Goal: Check status: Check status

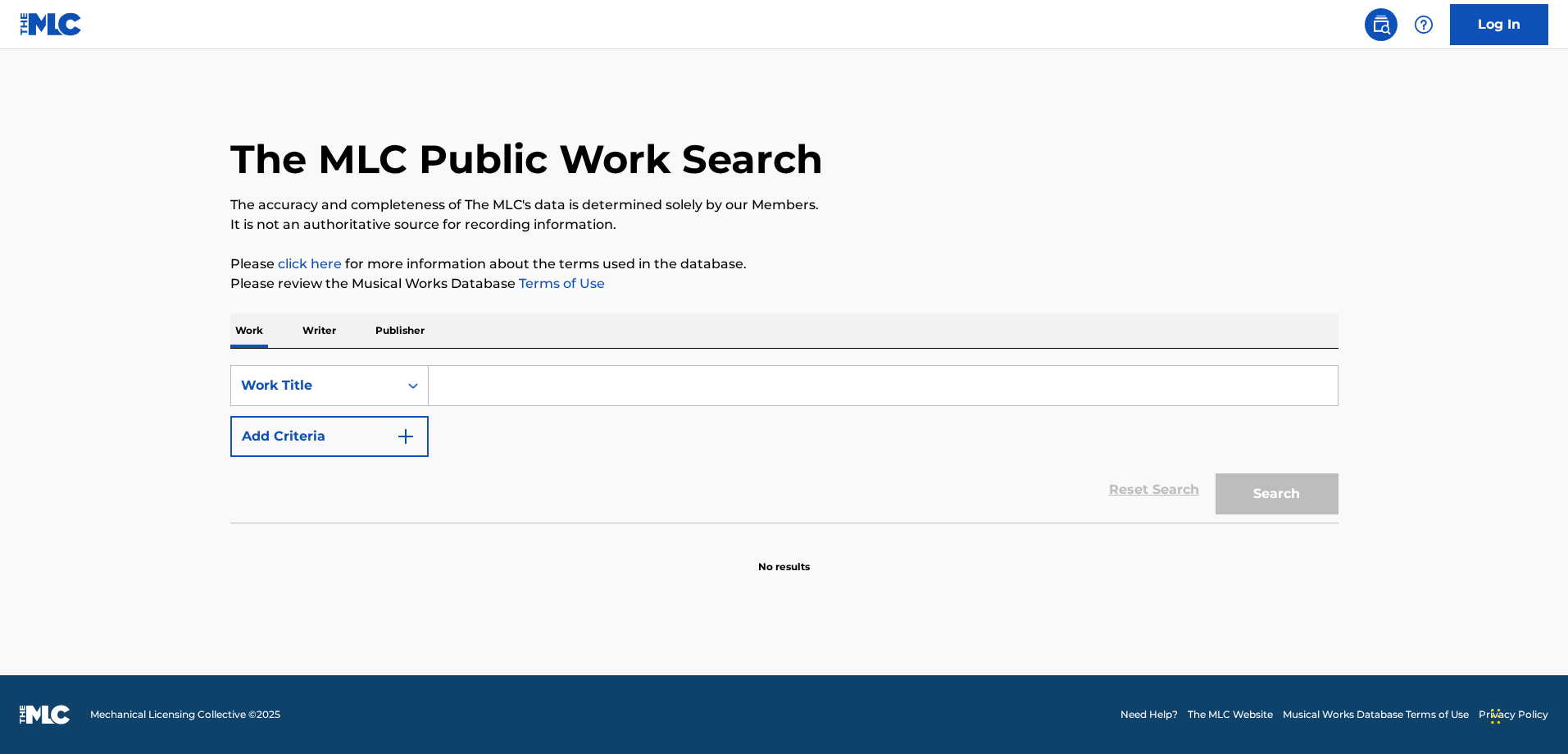
click at [1490, 34] on link "Log In" at bounding box center [1499, 25] width 98 height 41
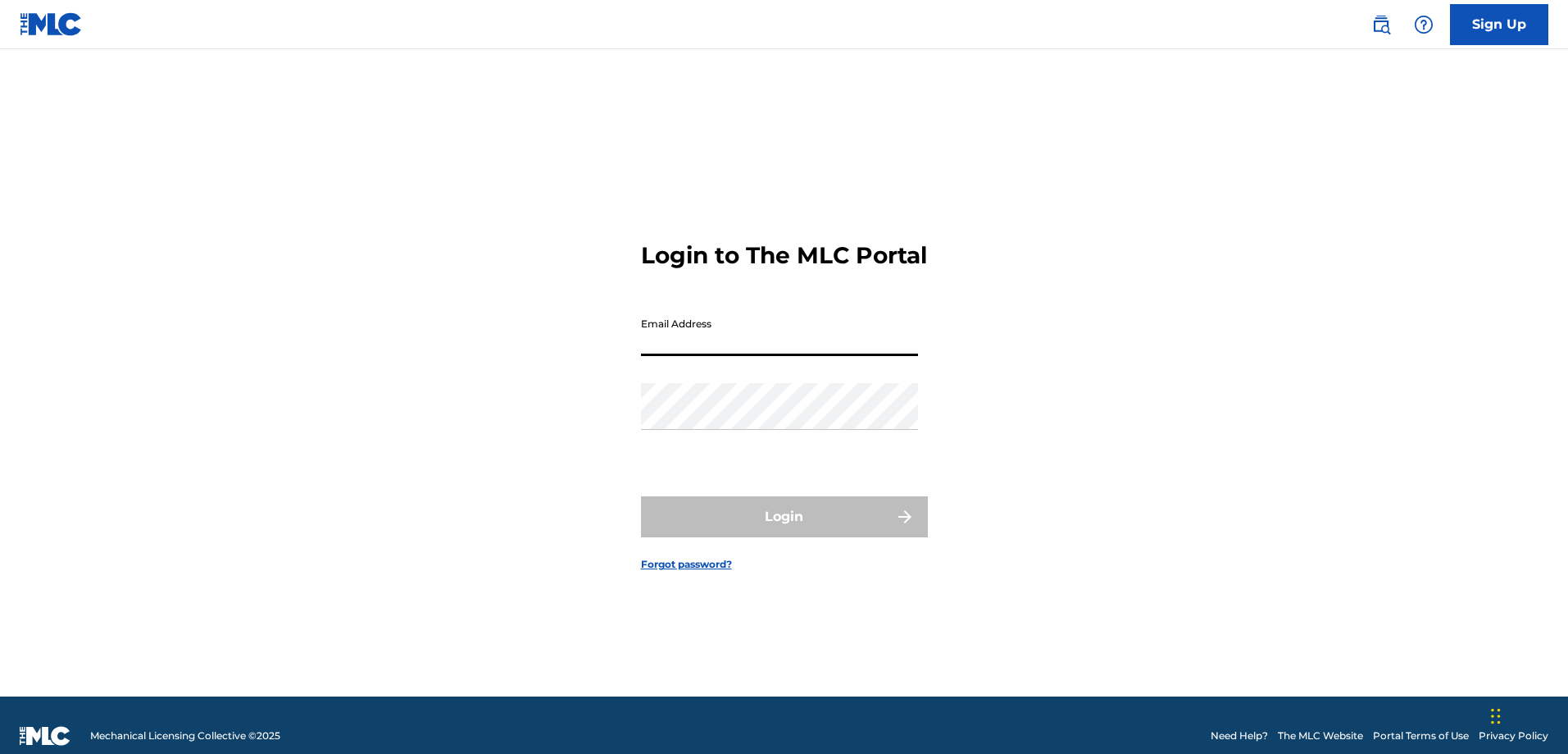
drag, startPoint x: 792, startPoint y: 329, endPoint x: 797, endPoint y: 365, distance: 36.3
click at [792, 330] on input "Email Address" at bounding box center [780, 332] width 277 height 47
click at [788, 351] on input "Email Address" at bounding box center [780, 332] width 277 height 47
click at [789, 356] on input "Email Address" at bounding box center [780, 332] width 277 height 47
type input "[PERSON_NAME][EMAIL_ADDRESS][PERSON_NAME][DOMAIN_NAME]"
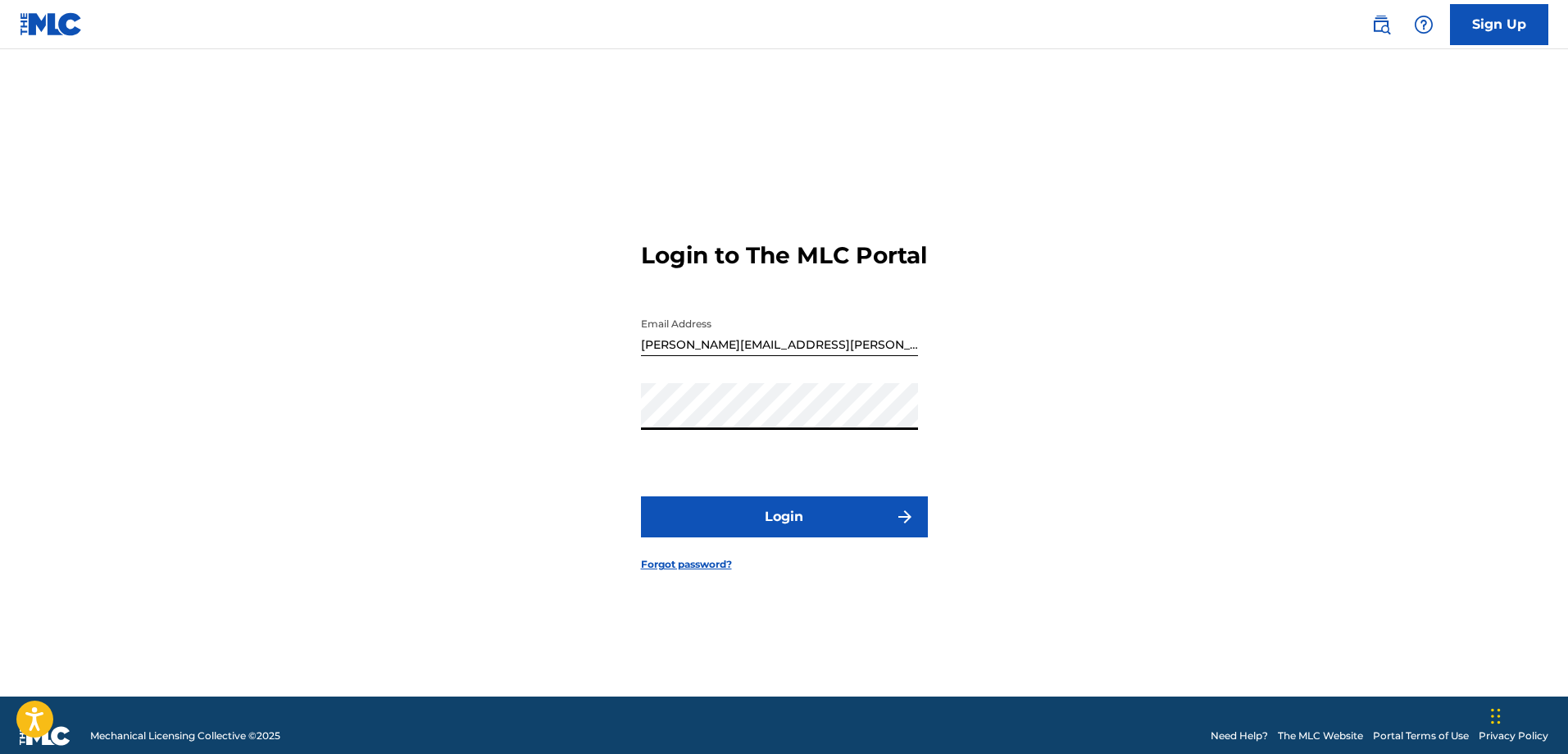
click at [641, 496] on button "Login" at bounding box center [784, 517] width 287 height 41
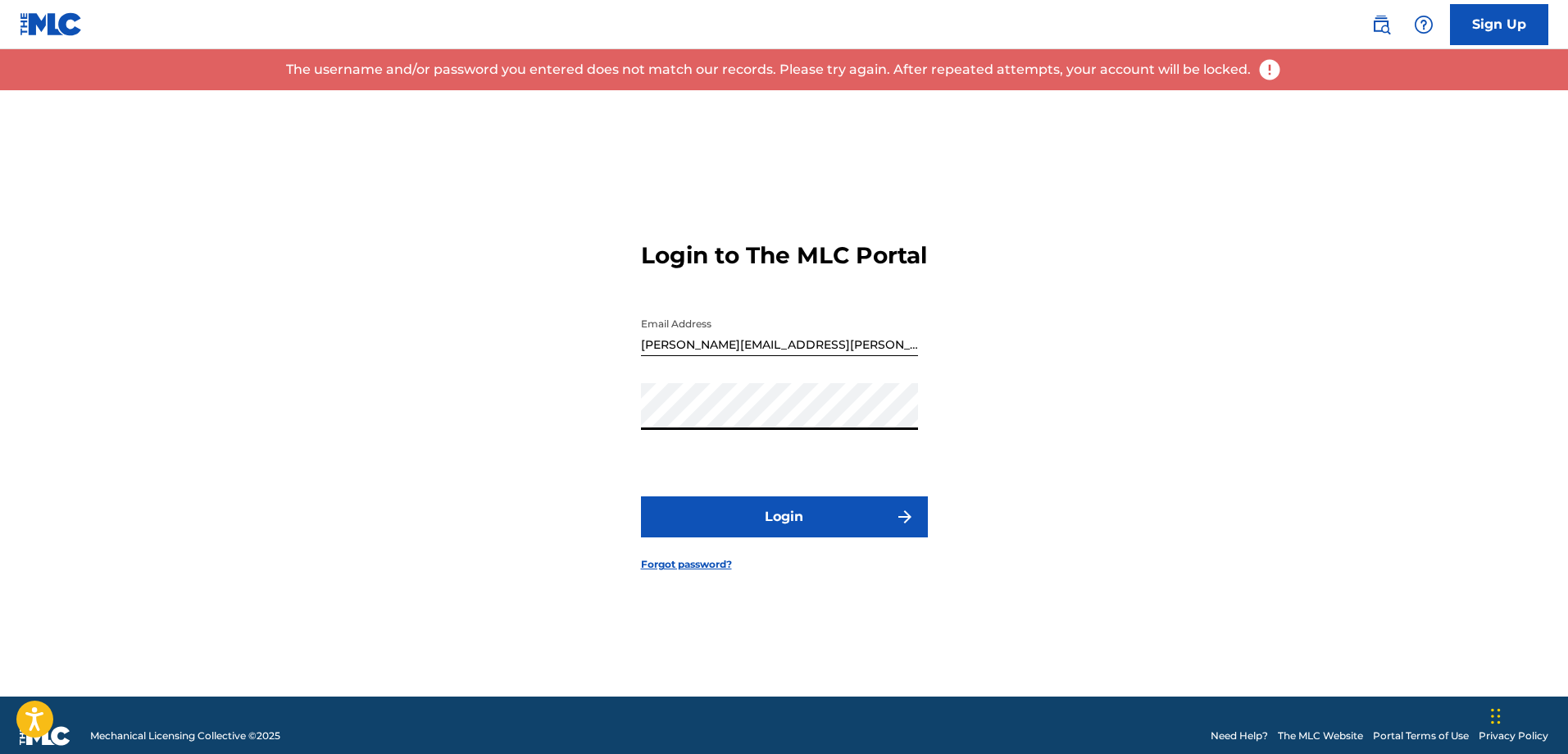
click at [641, 496] on button "Login" at bounding box center [784, 517] width 287 height 41
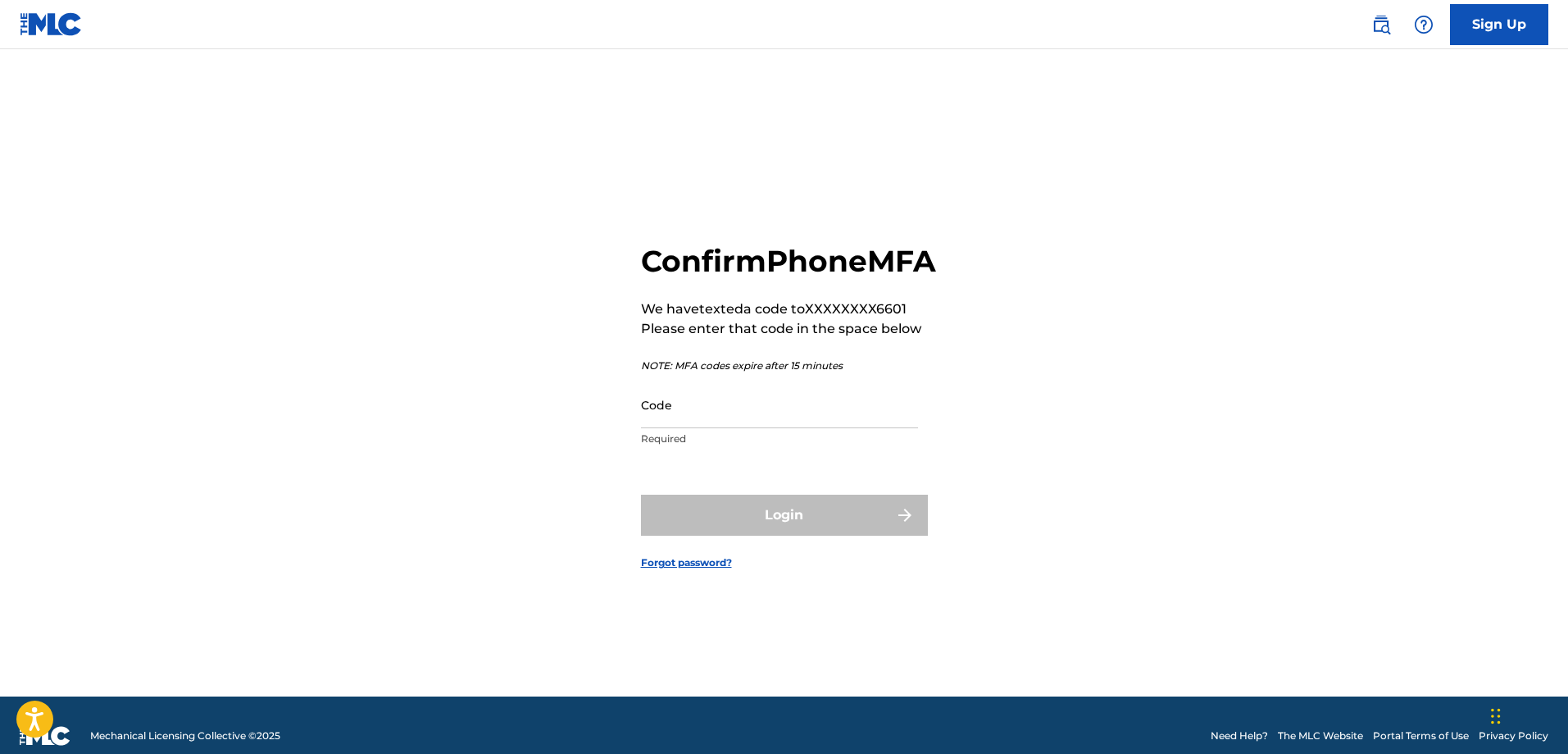
click at [770, 428] on input "Code" at bounding box center [780, 405] width 277 height 47
click at [874, 428] on input "Code" at bounding box center [780, 405] width 277 height 47
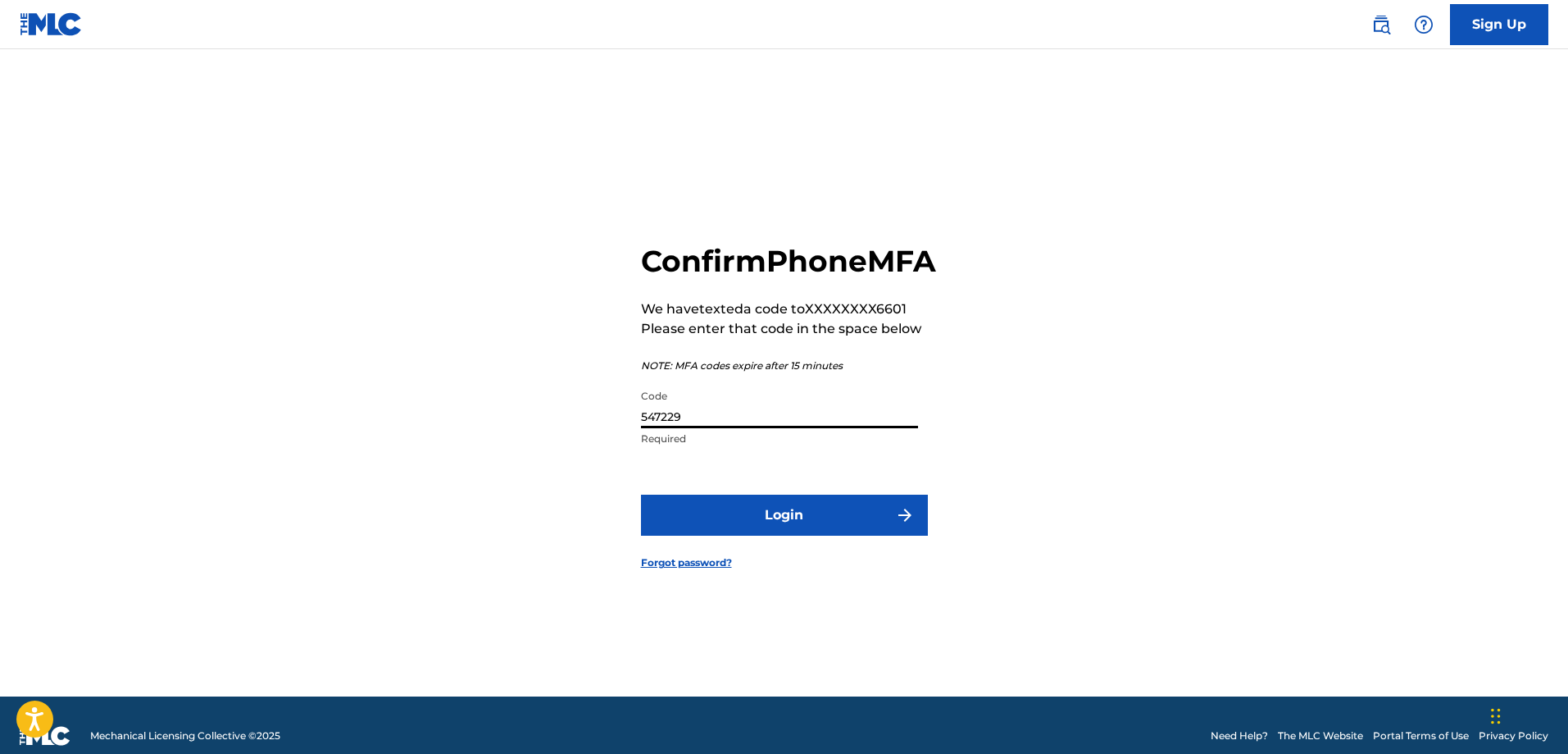
type input "547229"
click at [641, 494] on button "Login" at bounding box center [784, 515] width 287 height 41
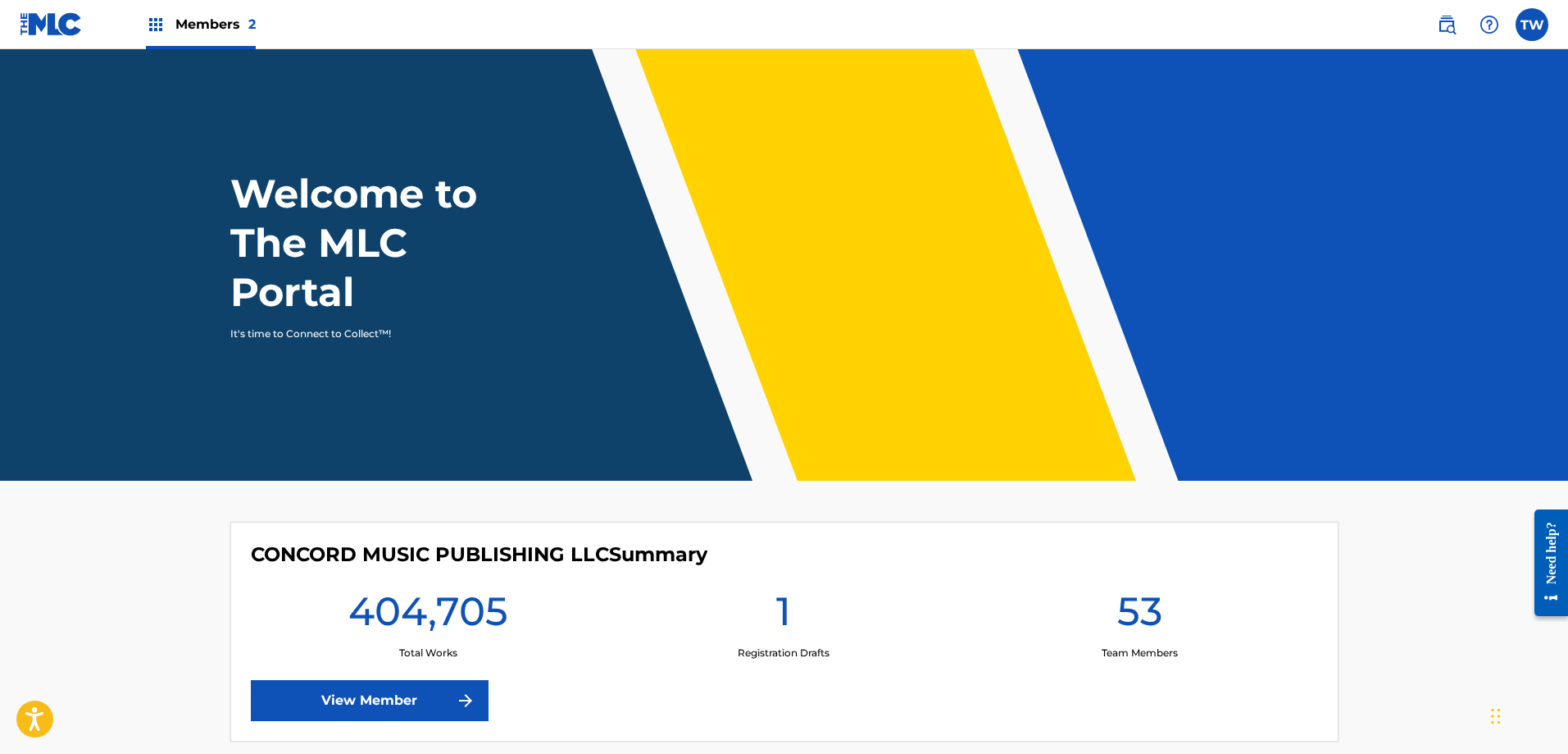
click at [410, 698] on link "View Member" at bounding box center [370, 700] width 238 height 41
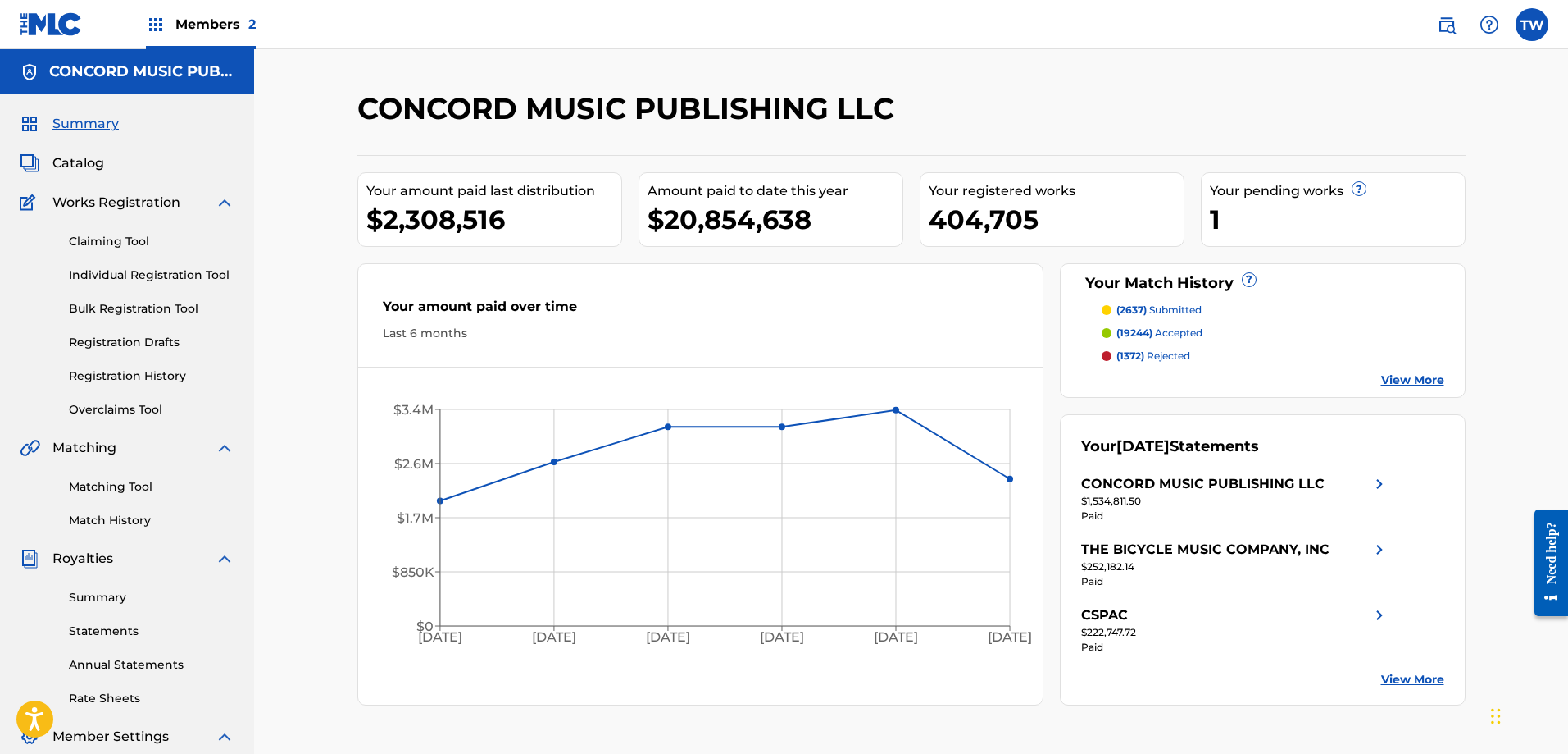
click at [107, 602] on link "Summary" at bounding box center [151, 597] width 166 height 17
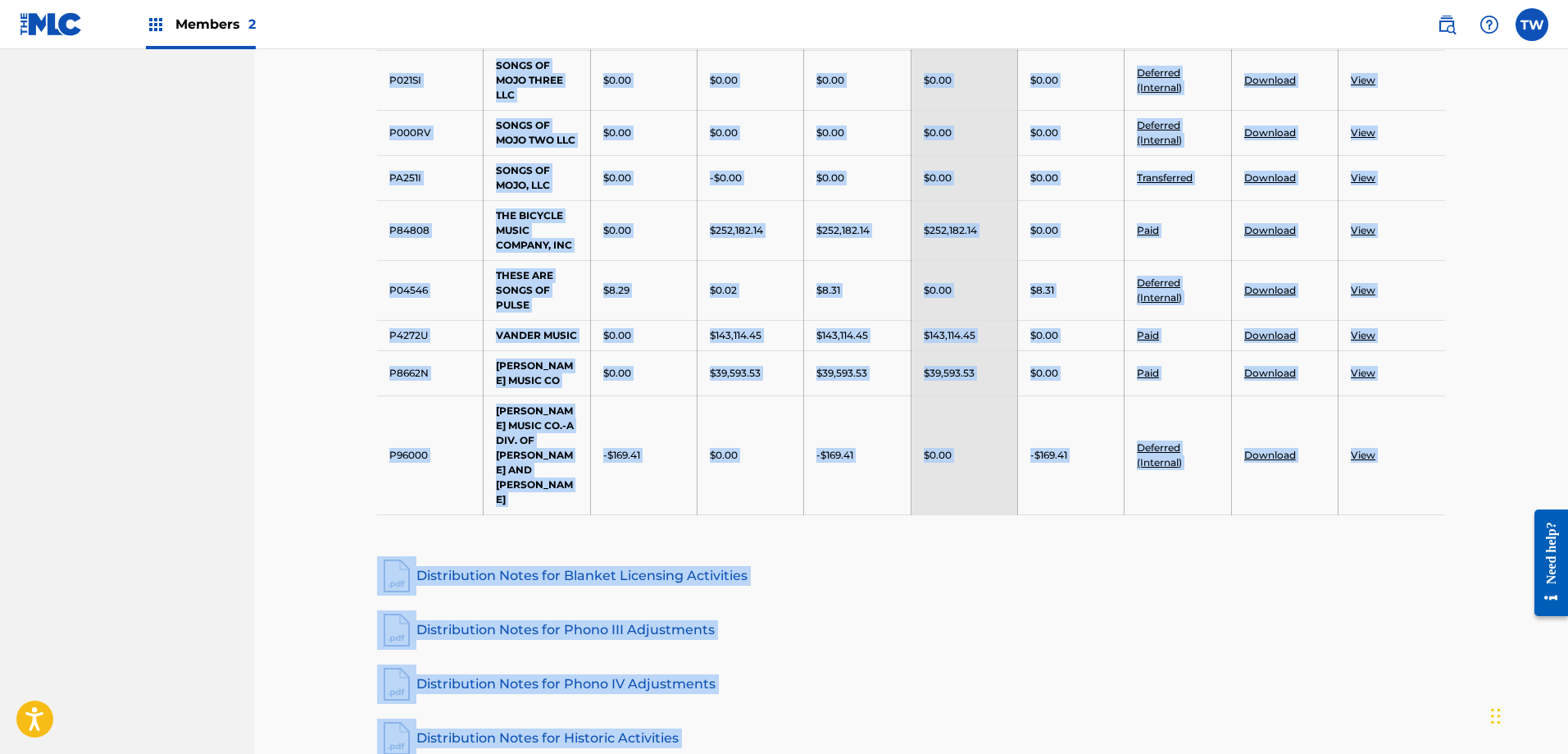
scroll to position [3706, 0]
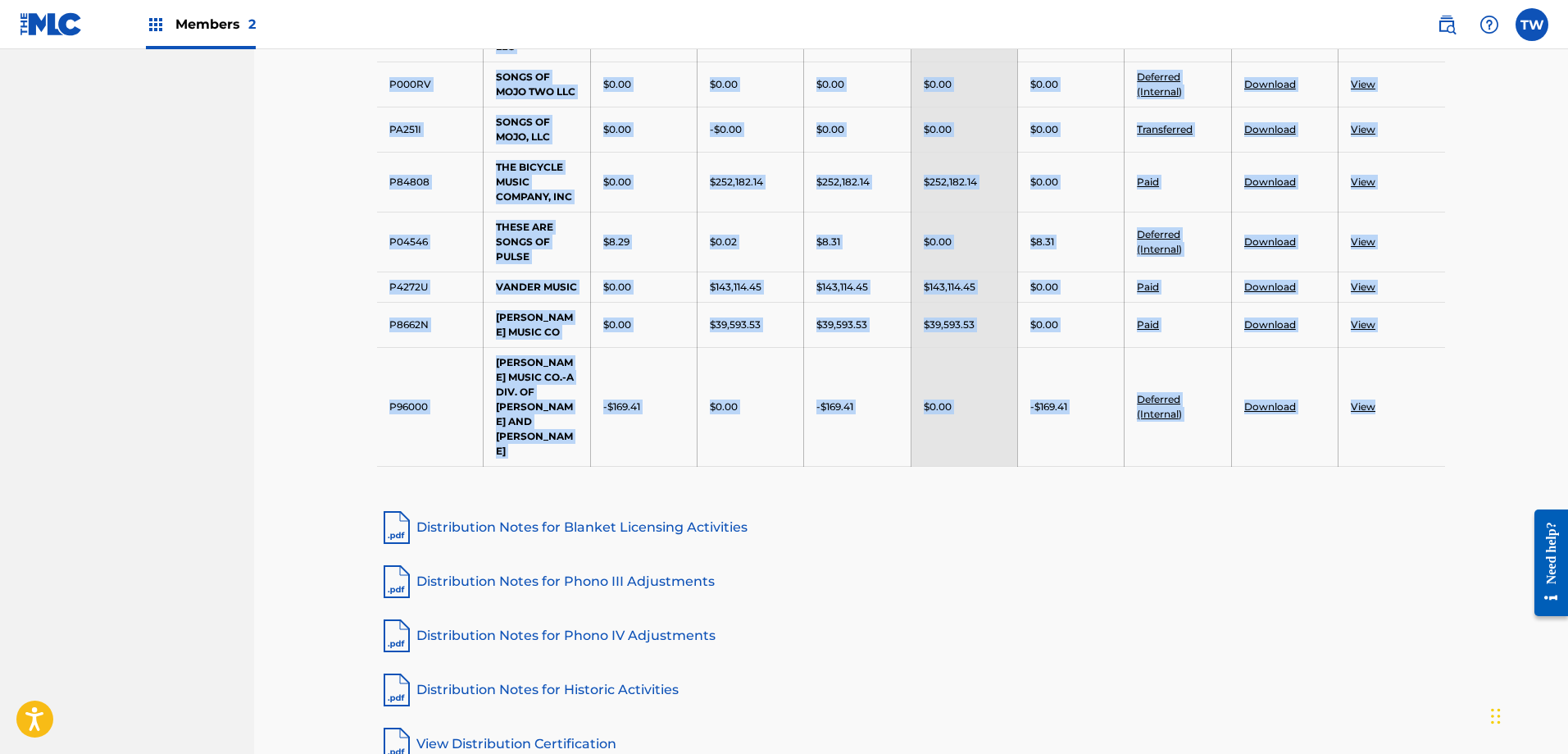
drag, startPoint x: 390, startPoint y: 207, endPoint x: 1437, endPoint y: 343, distance: 1055.8
copy tbody "Publisher Number Payee Name Opening Balance Royalties in Period Payable Amount …"
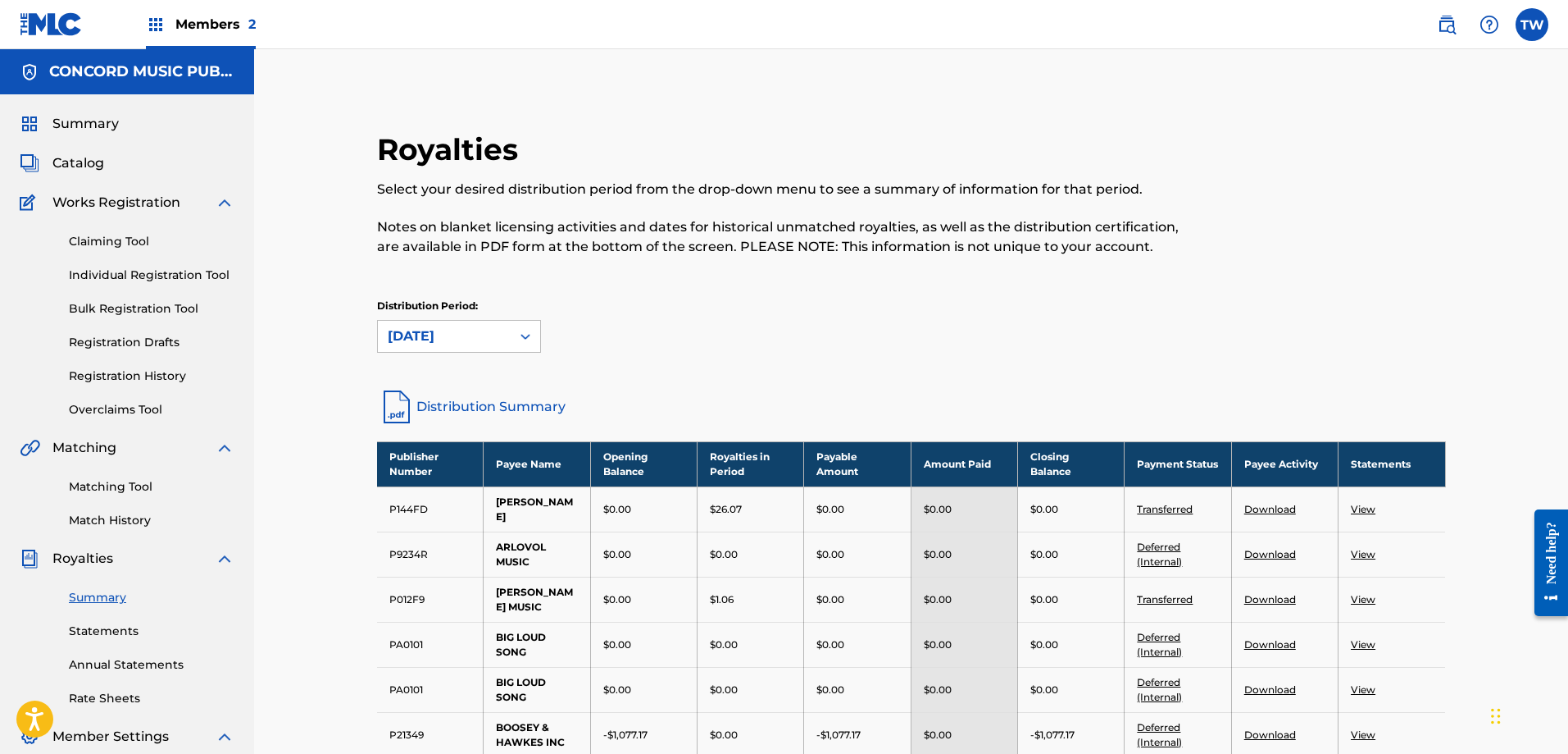
click at [113, 591] on link "Summary" at bounding box center [151, 597] width 166 height 17
click at [192, 30] on span "Members 2" at bounding box center [216, 23] width 81 height 19
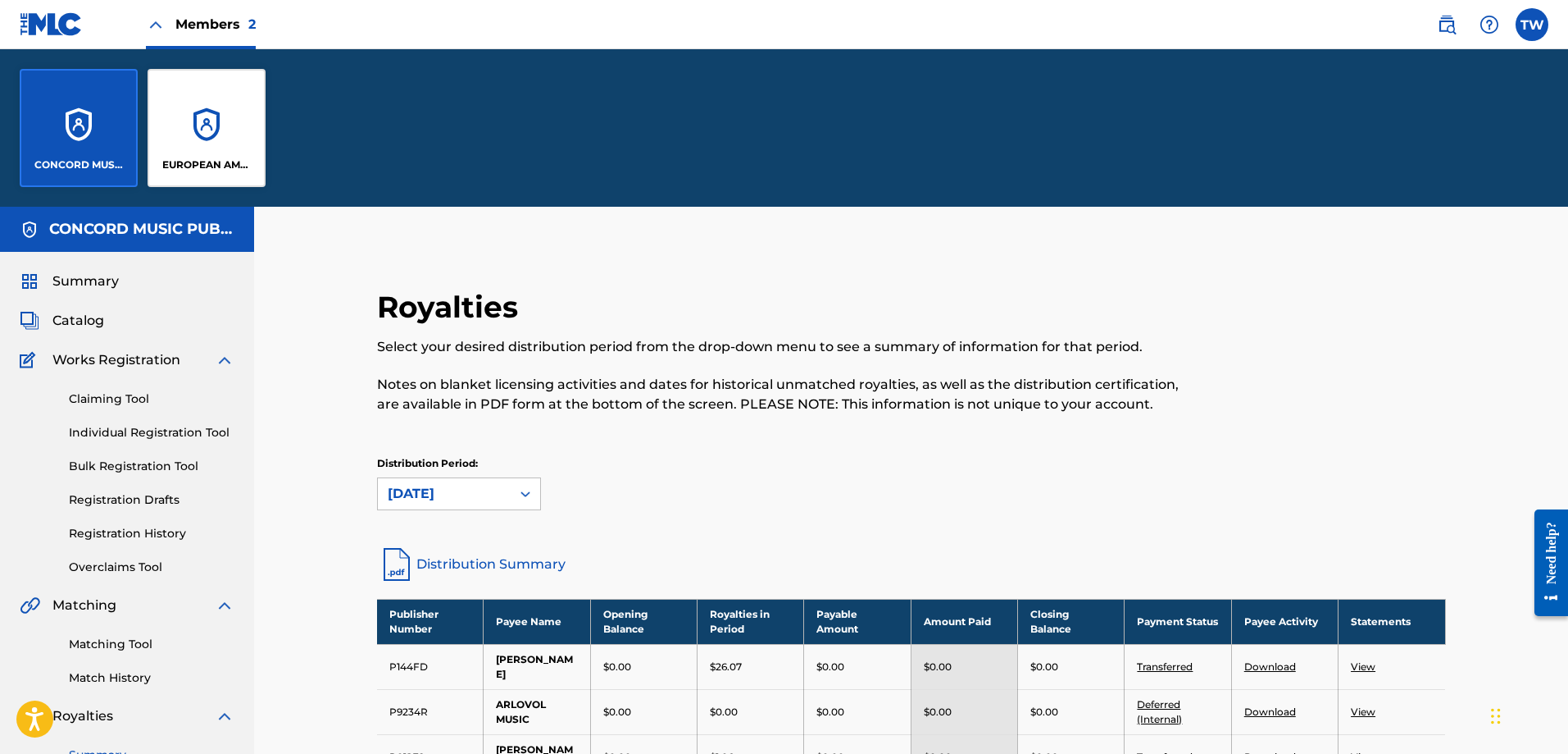
click at [182, 107] on div "EUROPEAN AMERICAN MUSIC OBO UNIVERSAL EDITION INC" at bounding box center [207, 128] width 118 height 118
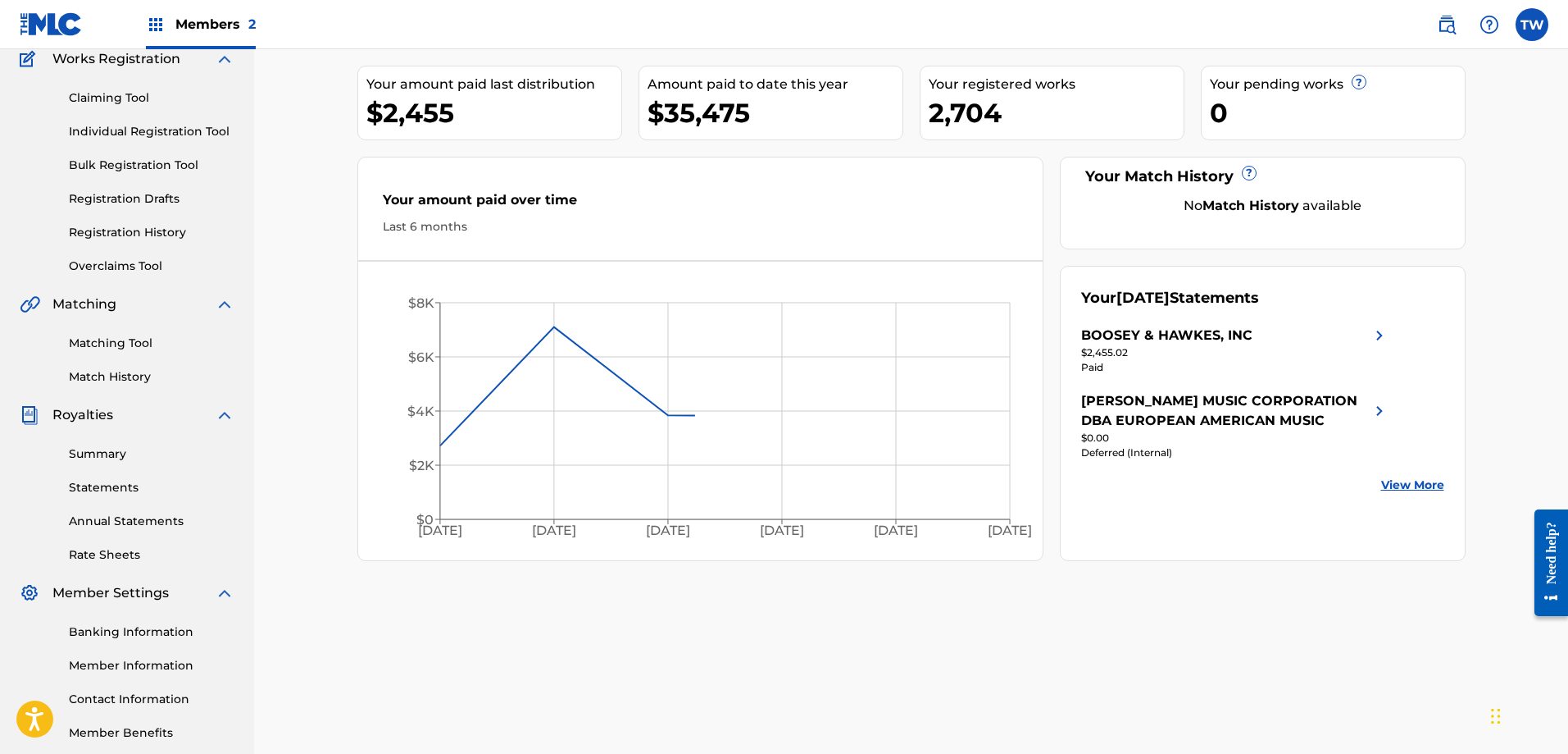
scroll to position [229, 0]
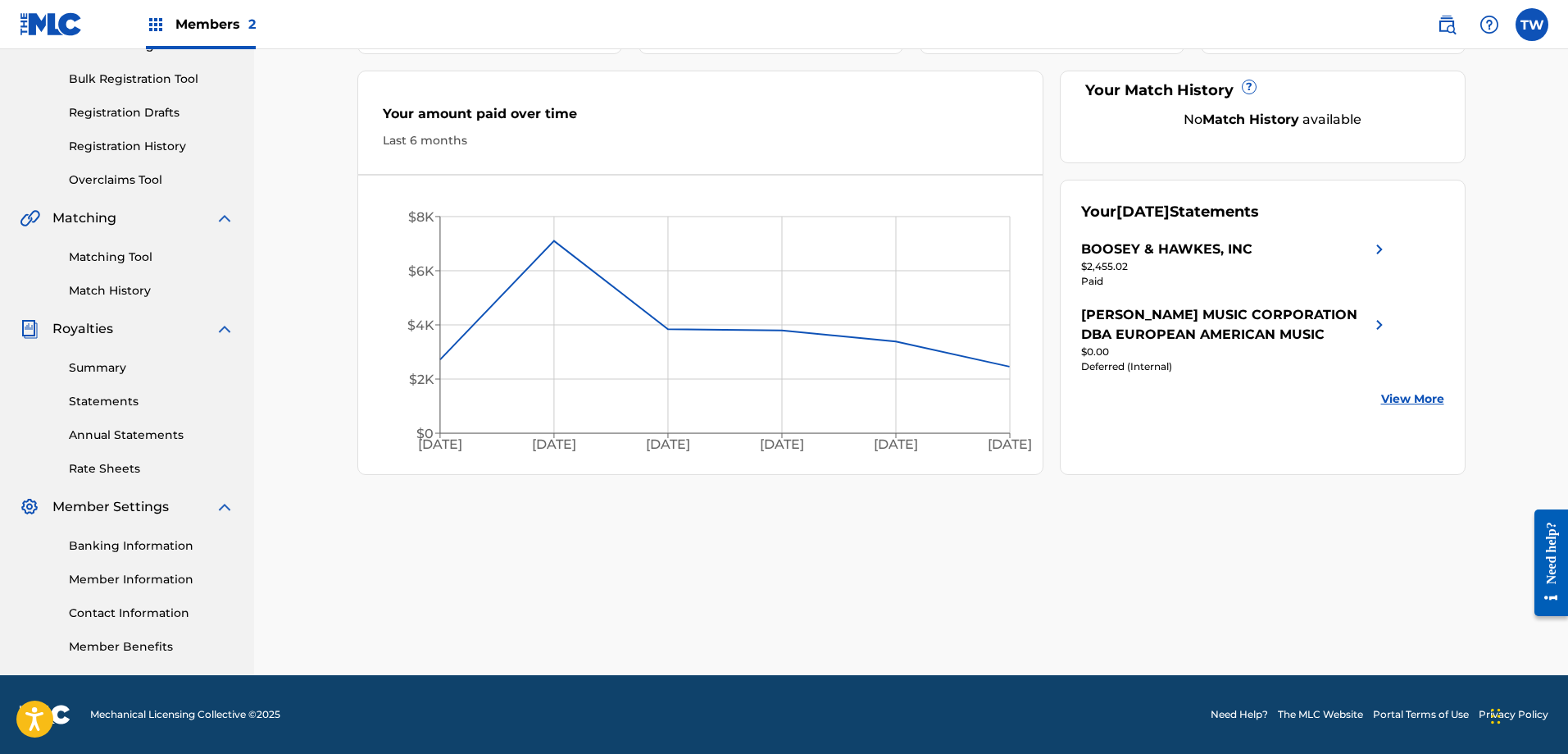
click at [75, 373] on link "Summary" at bounding box center [151, 367] width 166 height 17
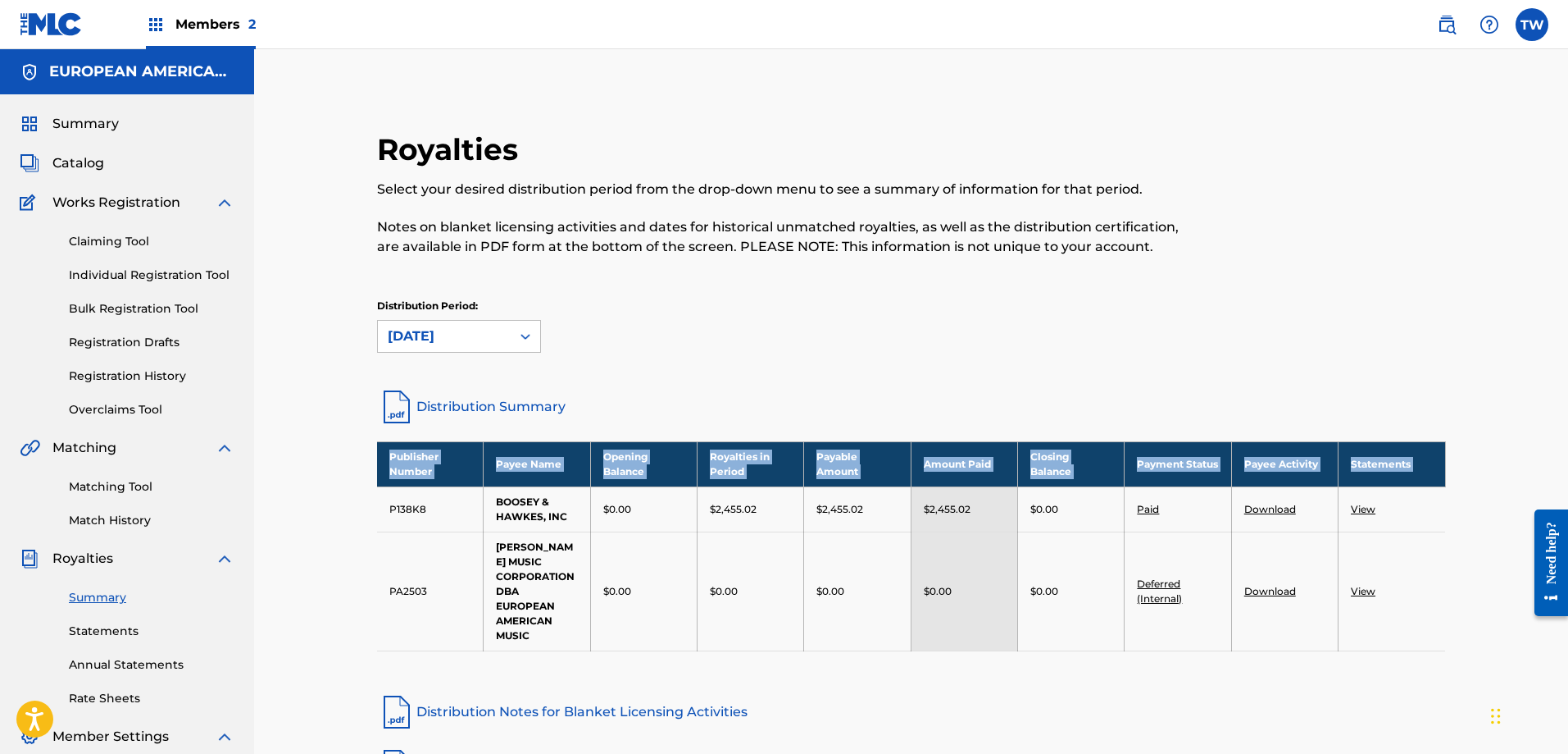
drag, startPoint x: 390, startPoint y: 502, endPoint x: 1473, endPoint y: 602, distance: 1087.6
click at [1473, 602] on div "Royalties Select your desired distribution period from the drop-down menu to se…" at bounding box center [911, 519] width 1147 height 858
copy tbody "Publisher Number Payee Name Opening Balance Royalties in Period Payable Amount …"
